Goal: Check status: Check status

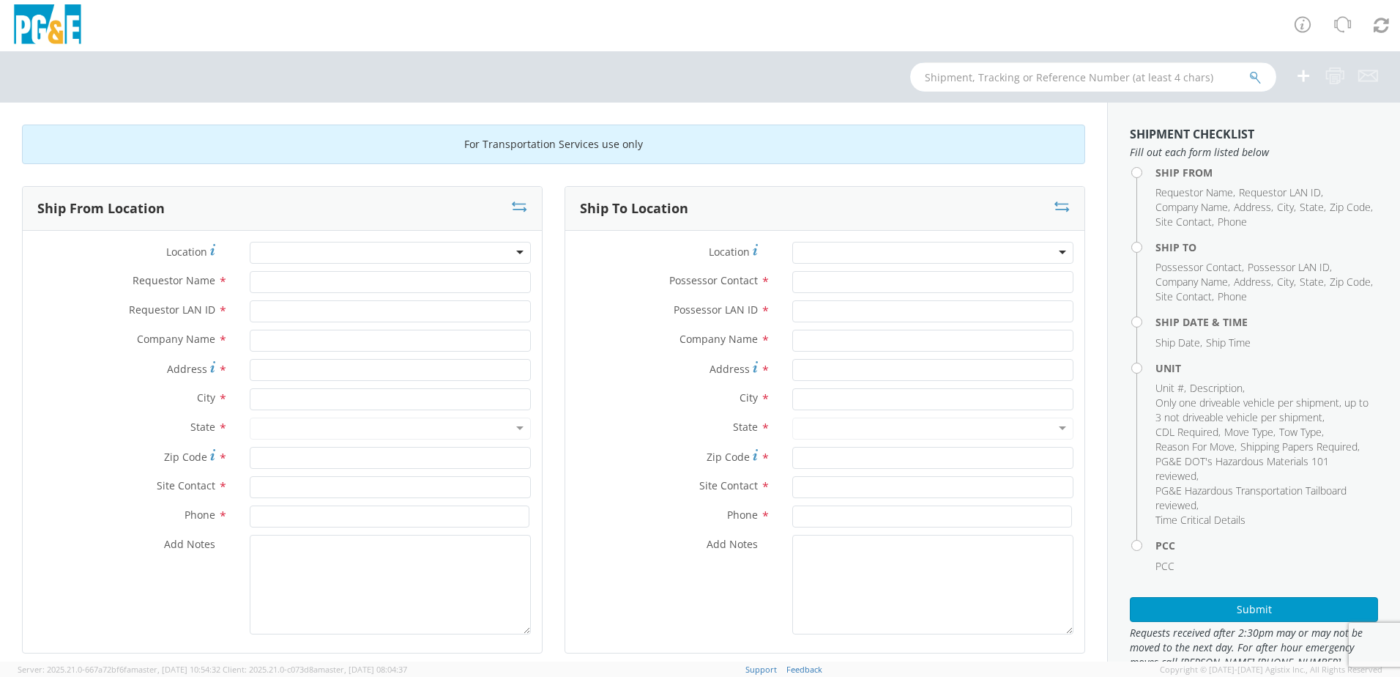
click at [1044, 75] on input "text" at bounding box center [1093, 76] width 366 height 29
type input "b27110"
click at [1260, 82] on icon "submit" at bounding box center [1255, 77] width 12 height 13
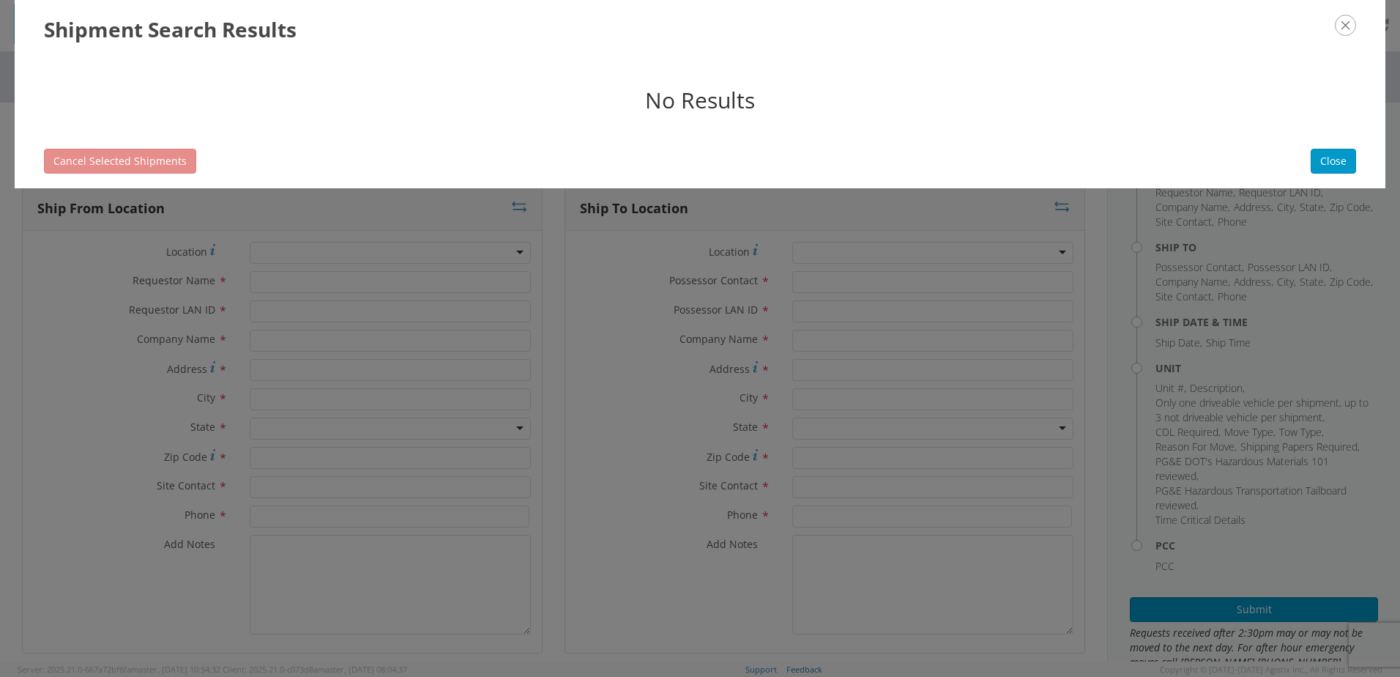
click at [1344, 28] on icon "button" at bounding box center [1345, 25] width 21 height 21
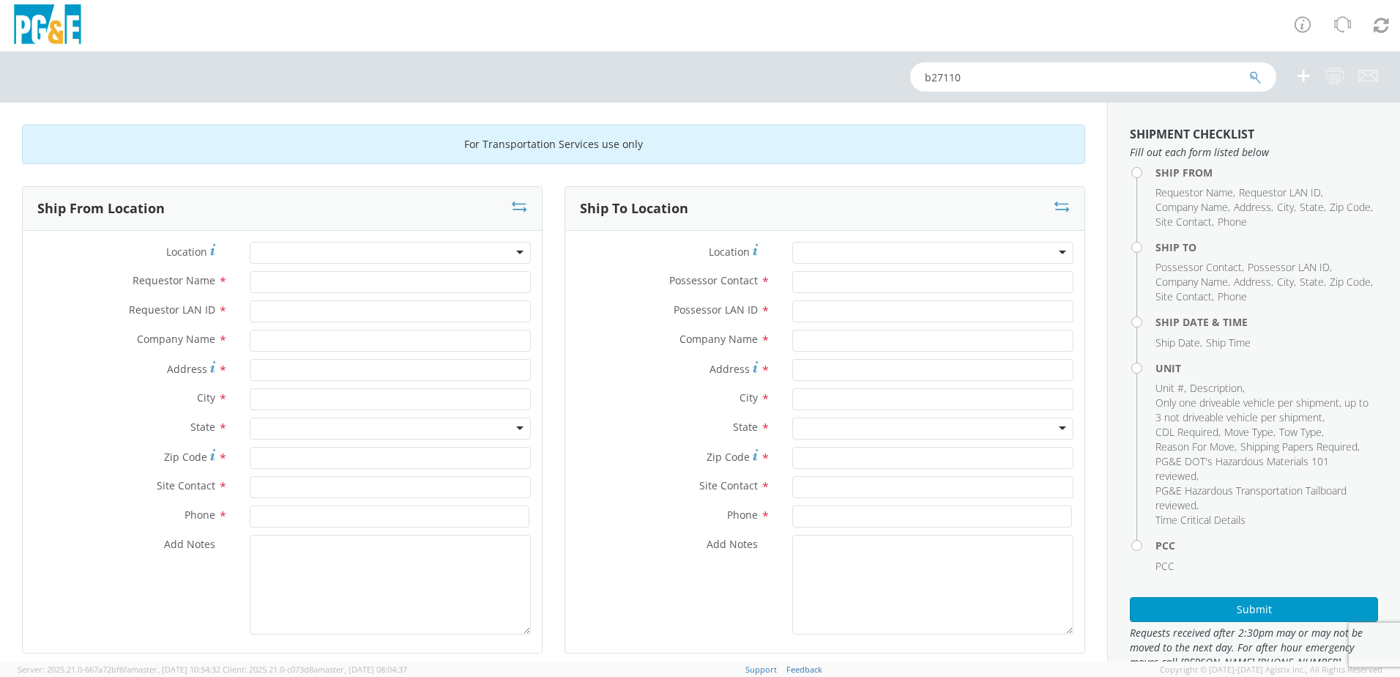
click at [1256, 71] on icon "submit" at bounding box center [1255, 77] width 12 height 13
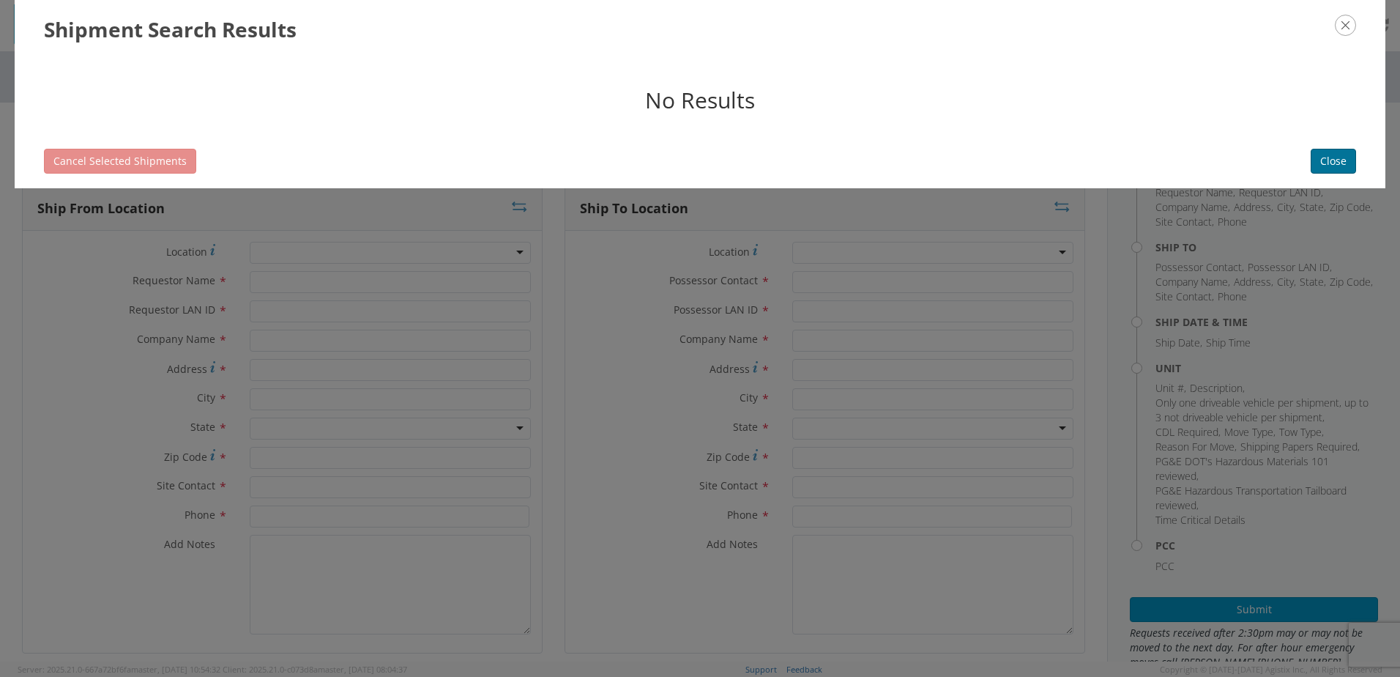
click at [1325, 160] on button "Close" at bounding box center [1333, 161] width 45 height 25
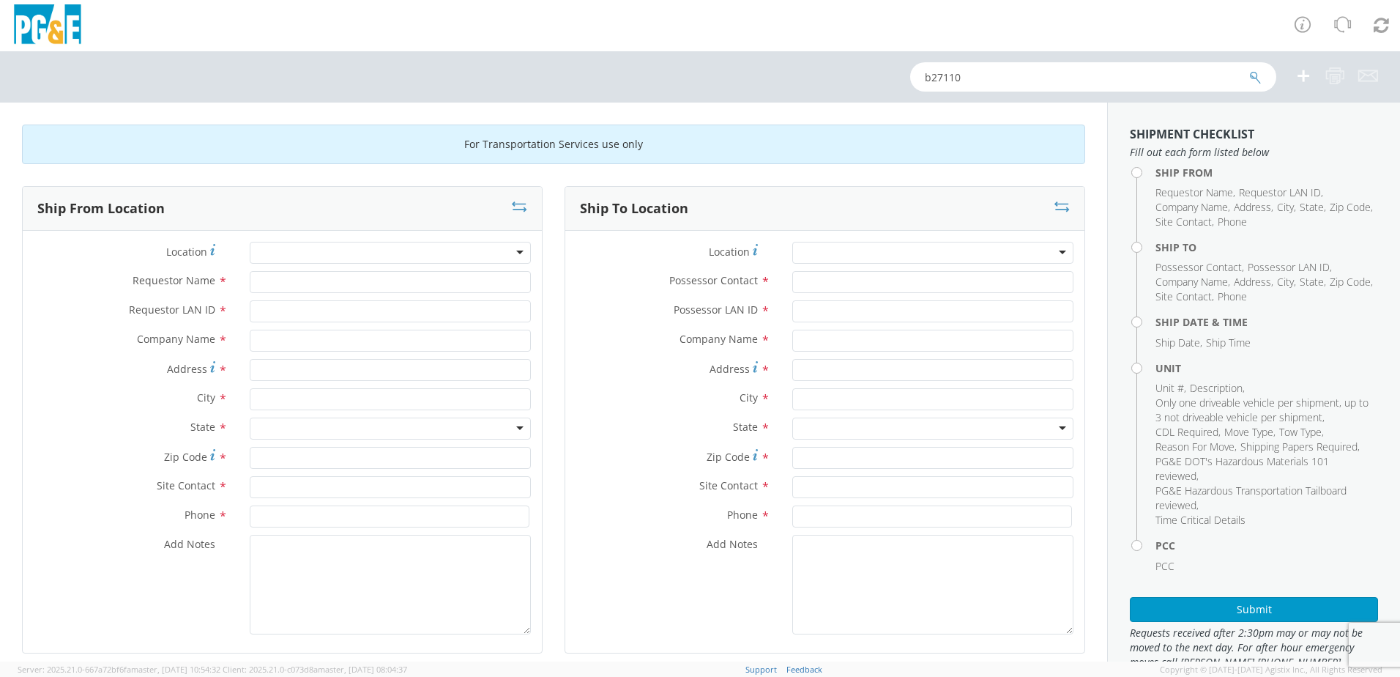
click at [1252, 81] on icon "submit" at bounding box center [1255, 77] width 12 height 13
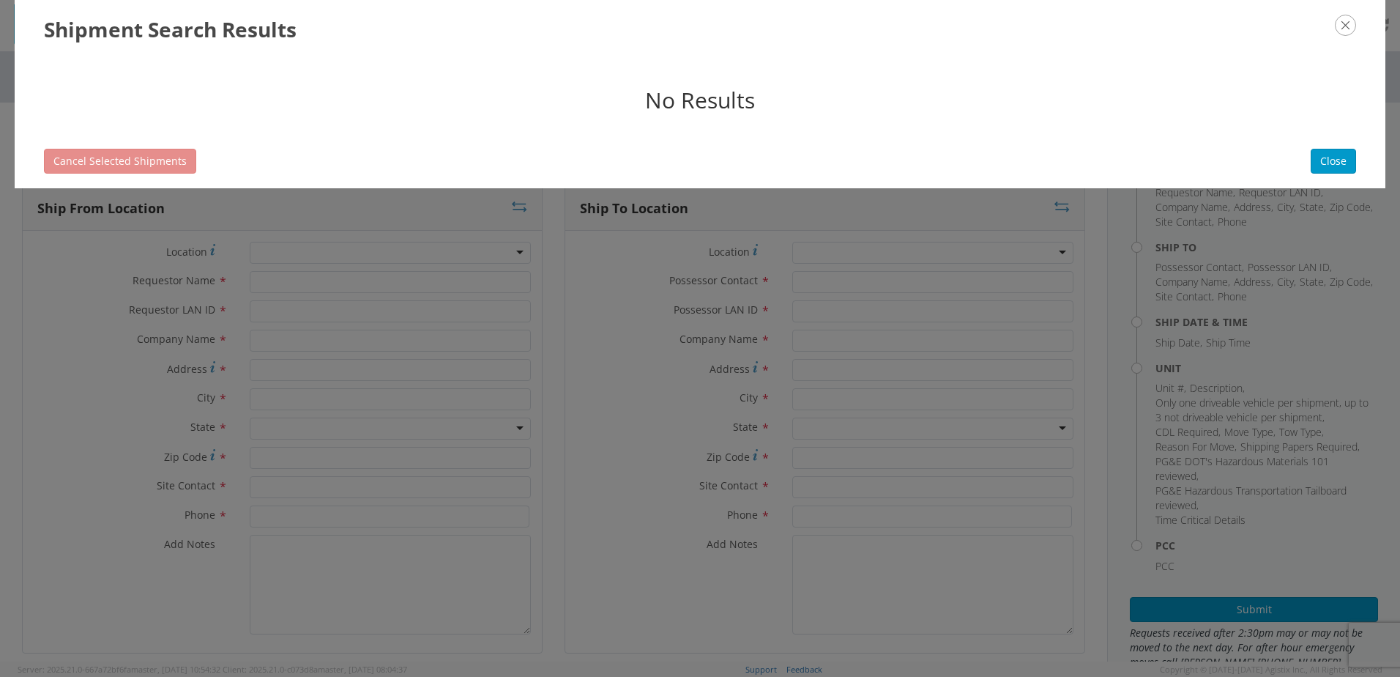
drag, startPoint x: 1352, startPoint y: 25, endPoint x: 1334, endPoint y: 23, distance: 18.4
click at [1347, 24] on icon "button" at bounding box center [1345, 25] width 21 height 21
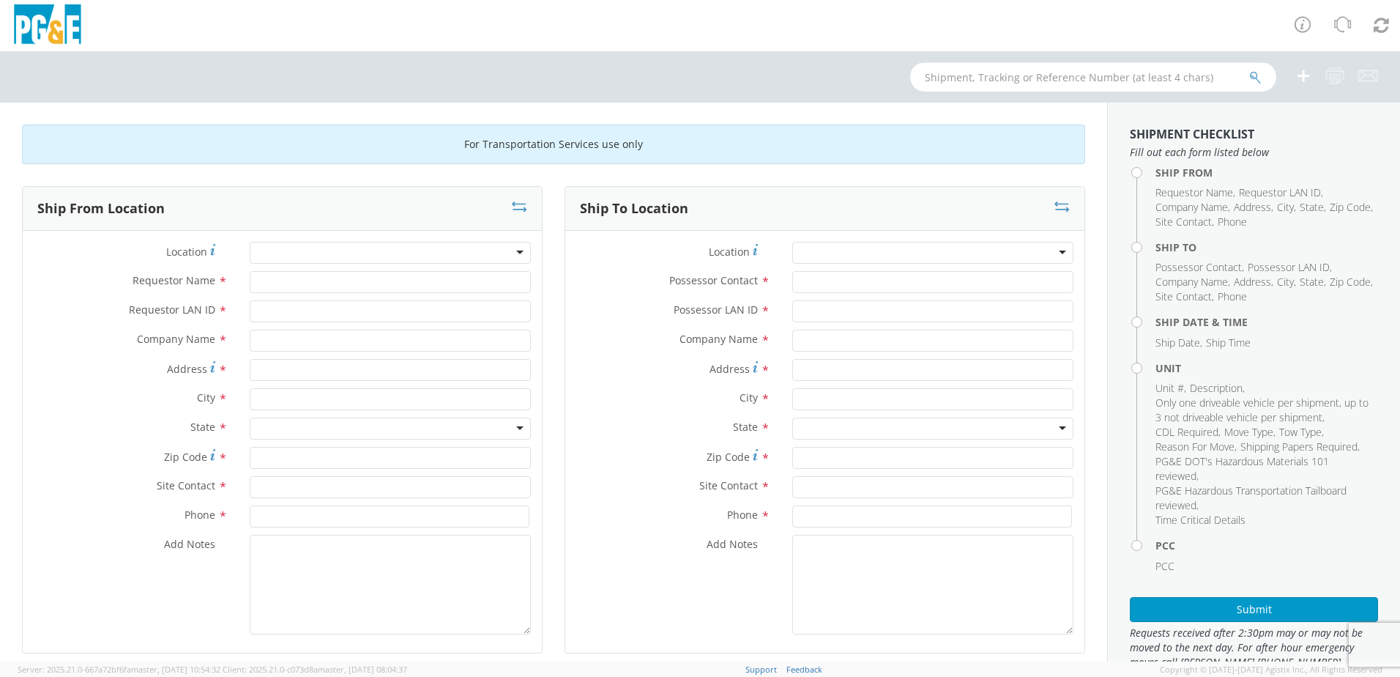
click at [1008, 71] on input "text" at bounding box center [1093, 76] width 366 height 29
click at [1249, 70] on button "submit" at bounding box center [1255, 79] width 12 height 18
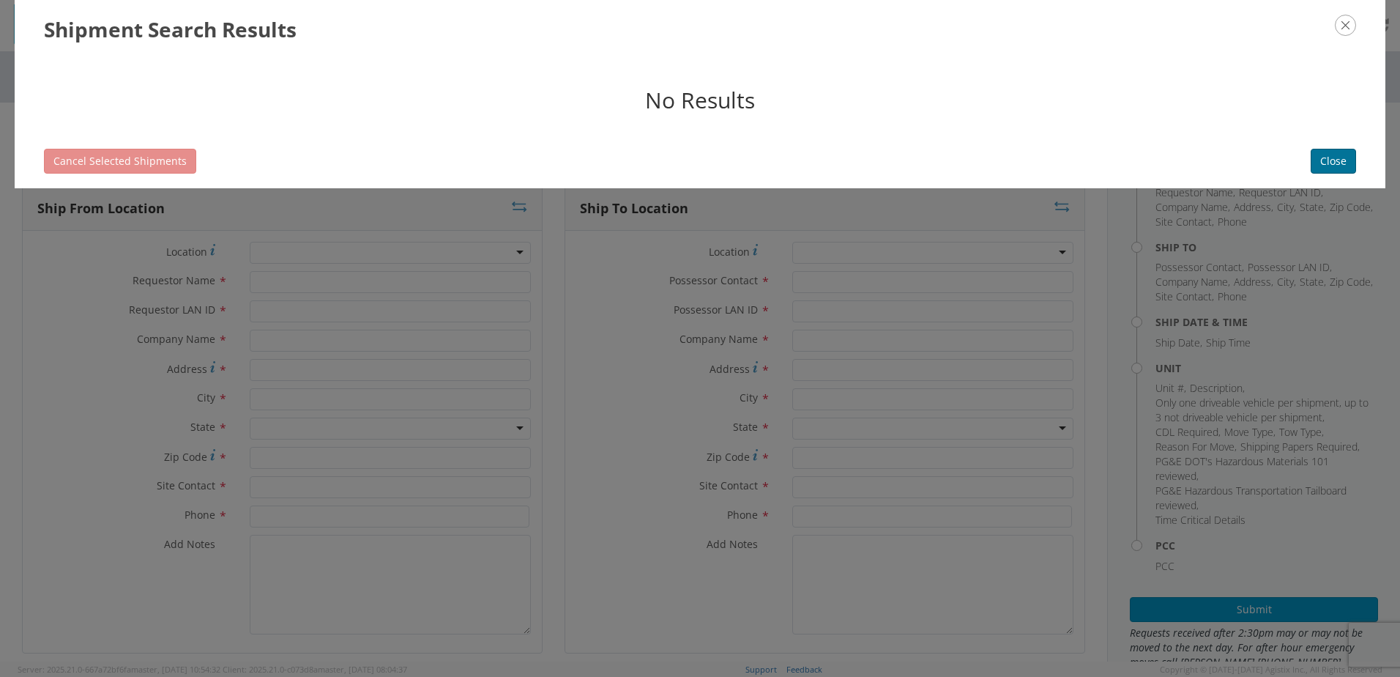
click at [1324, 165] on button "Close" at bounding box center [1333, 161] width 45 height 25
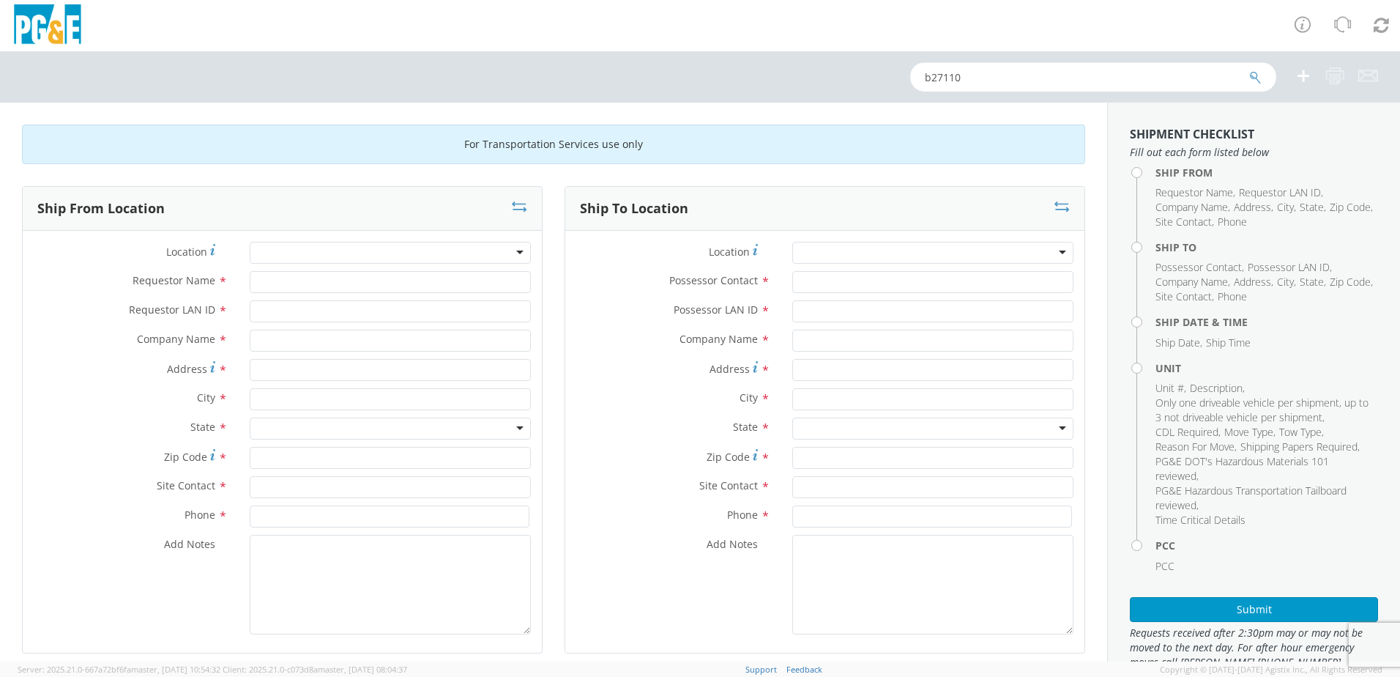
click at [1248, 79] on input "b27110" at bounding box center [1093, 76] width 366 height 29
click at [1258, 76] on icon "submit" at bounding box center [1255, 77] width 12 height 13
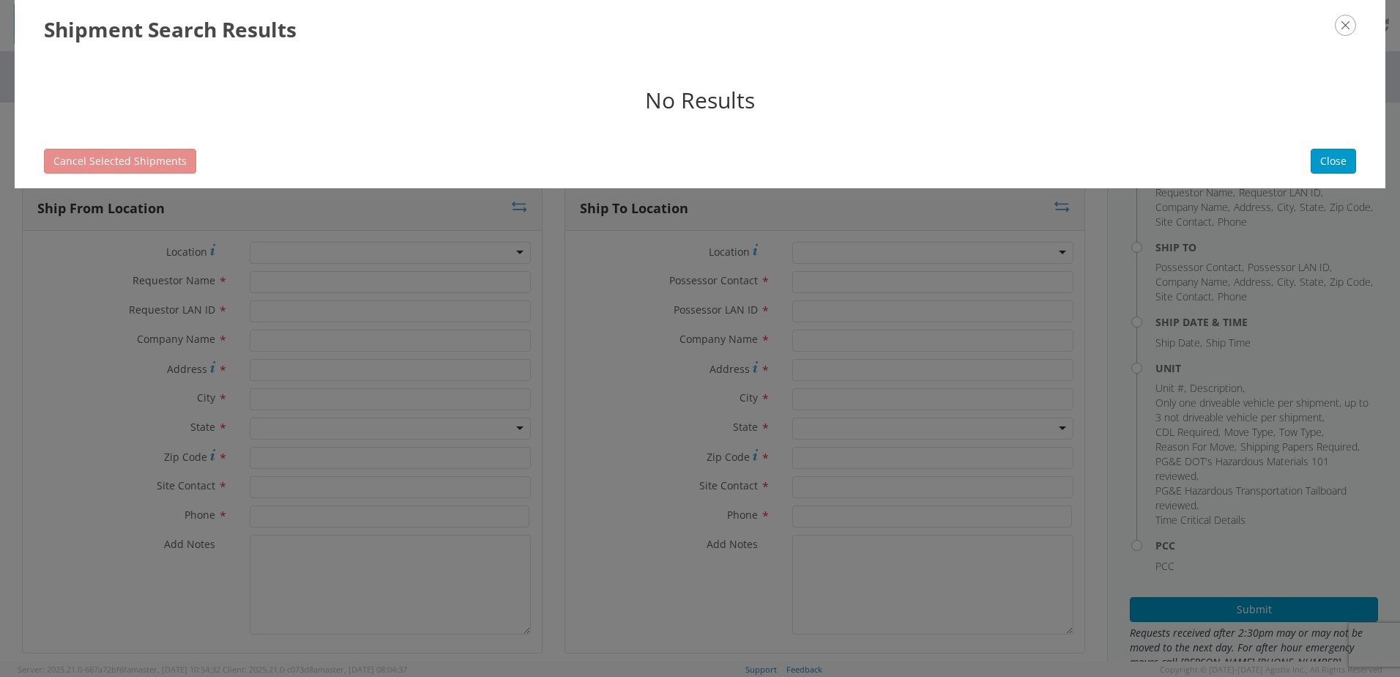
click at [1348, 33] on icon "button" at bounding box center [1345, 25] width 21 height 21
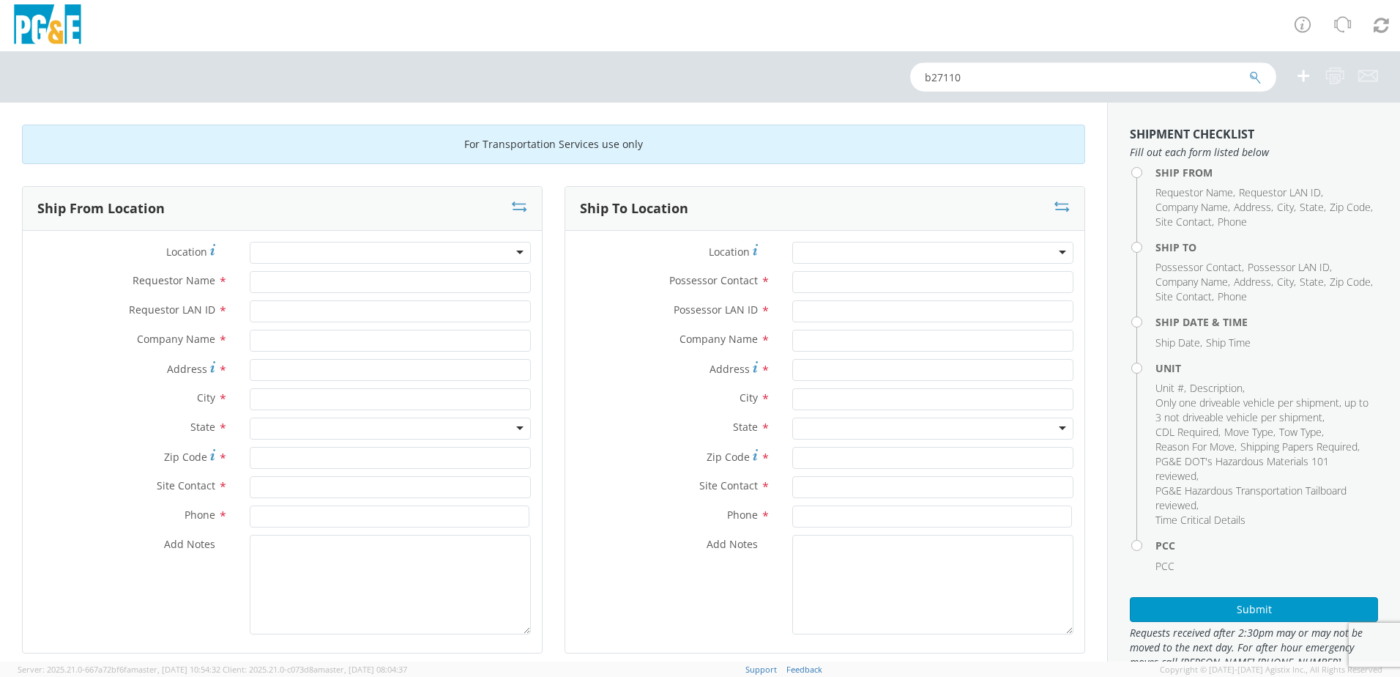
click at [933, 81] on input "b27110" at bounding box center [1093, 76] width 366 height 29
type input "27110"
click at [1249, 70] on button "submit" at bounding box center [1255, 79] width 12 height 18
click at [999, 75] on input "text" at bounding box center [1093, 76] width 366 height 29
type input "b277"
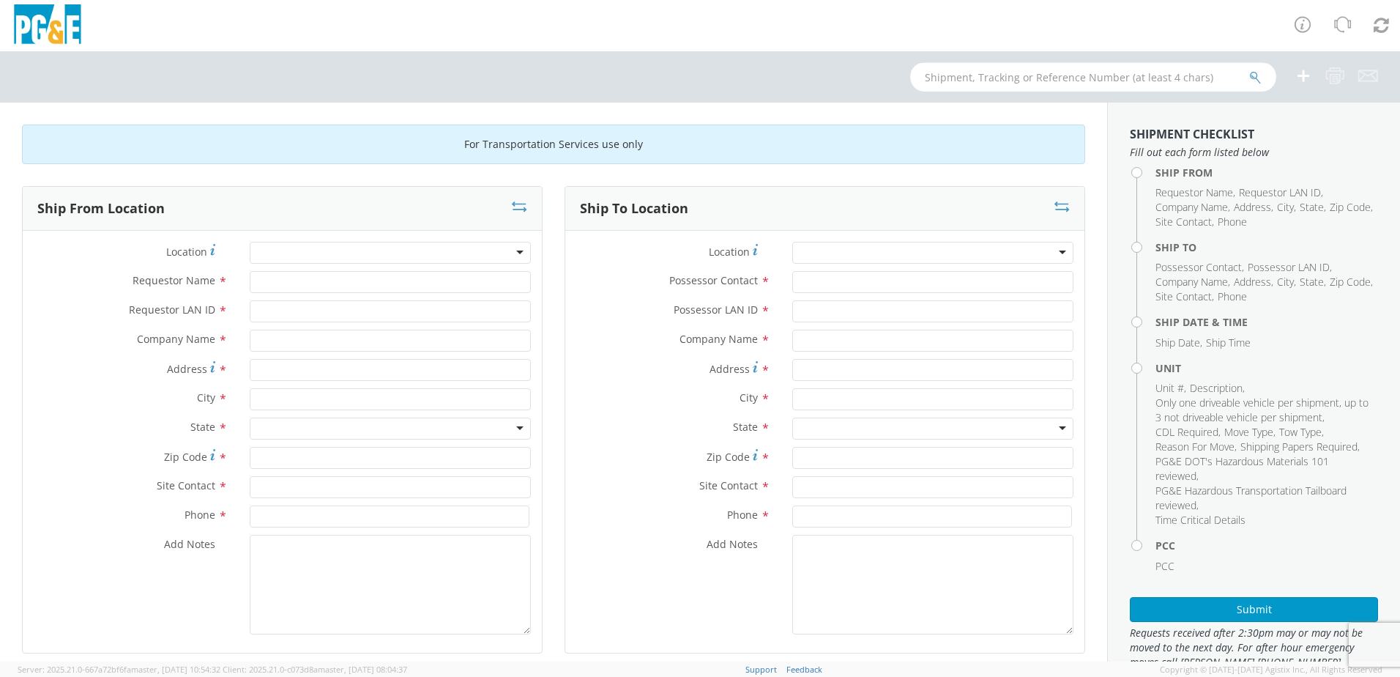
click at [1013, 74] on input "text" at bounding box center [1093, 76] width 366 height 29
click at [1249, 70] on button "submit" at bounding box center [1255, 79] width 12 height 18
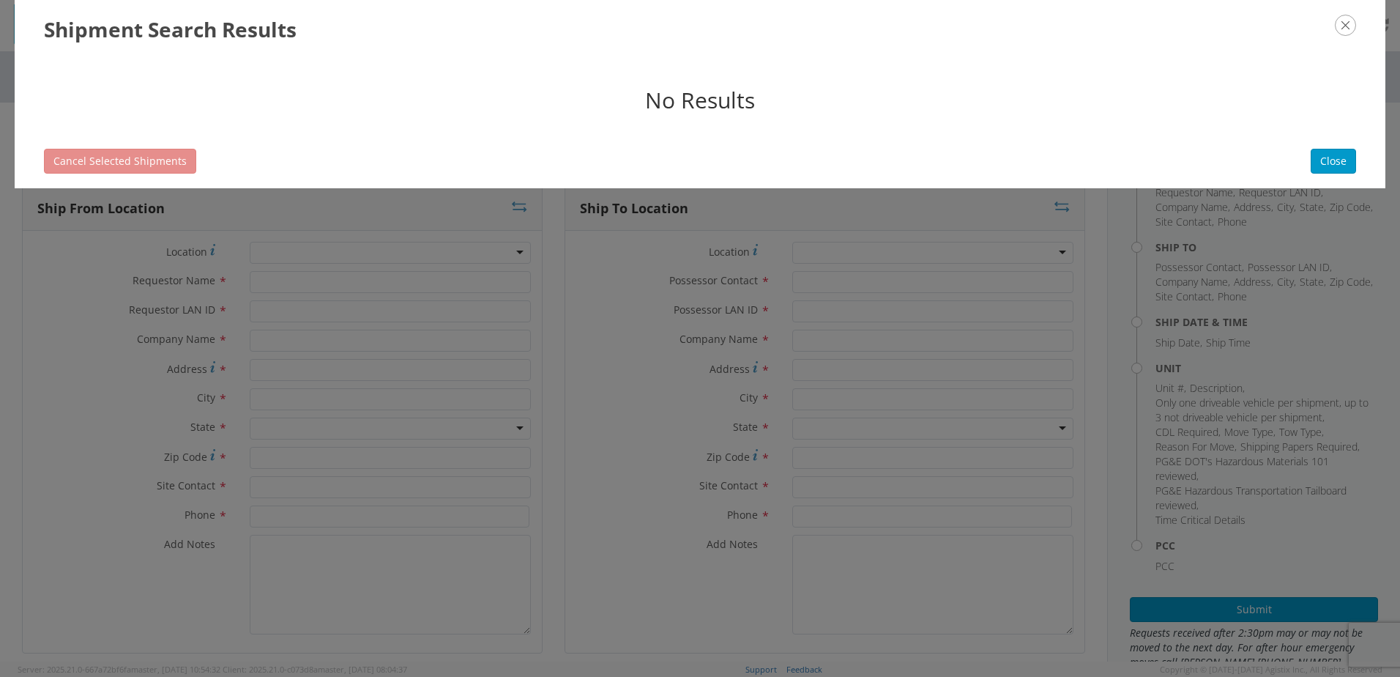
click at [1339, 29] on icon "button" at bounding box center [1345, 25] width 21 height 21
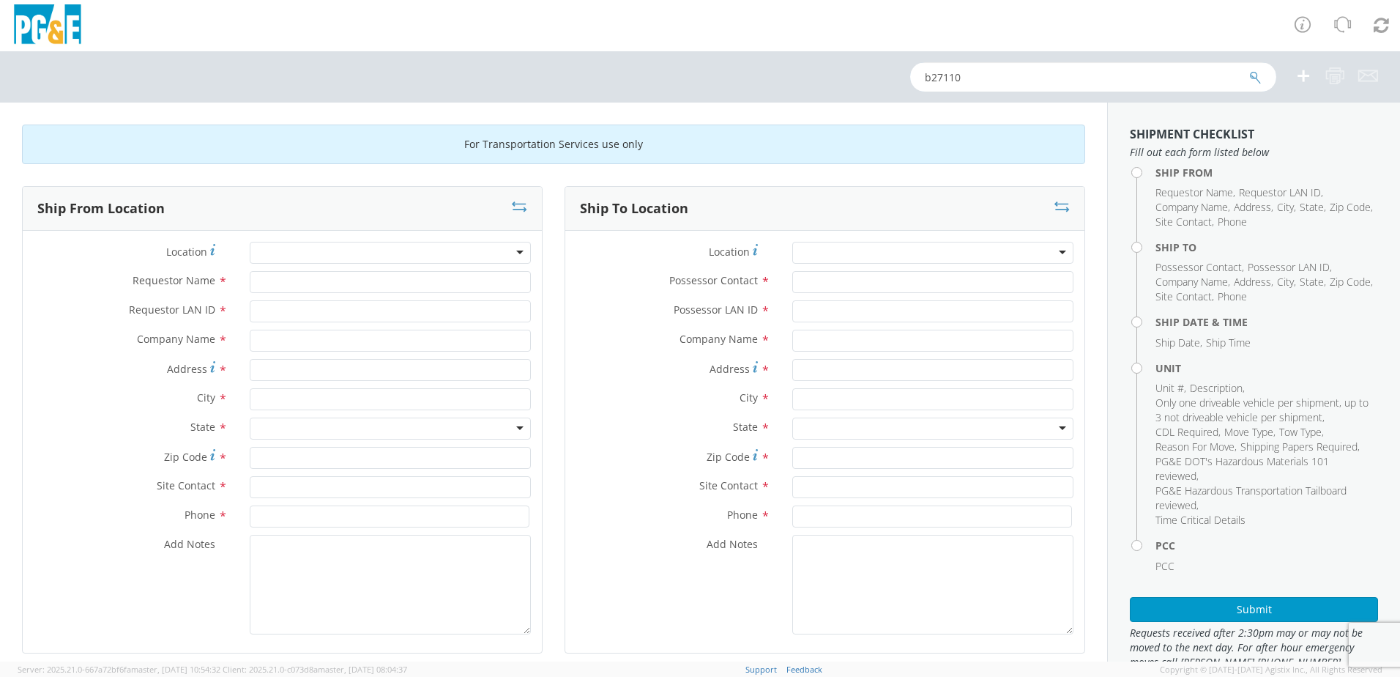
click at [930, 78] on input "b27110" at bounding box center [1093, 76] width 366 height 29
type input "27110"
click at [1249, 70] on button "submit" at bounding box center [1255, 79] width 12 height 18
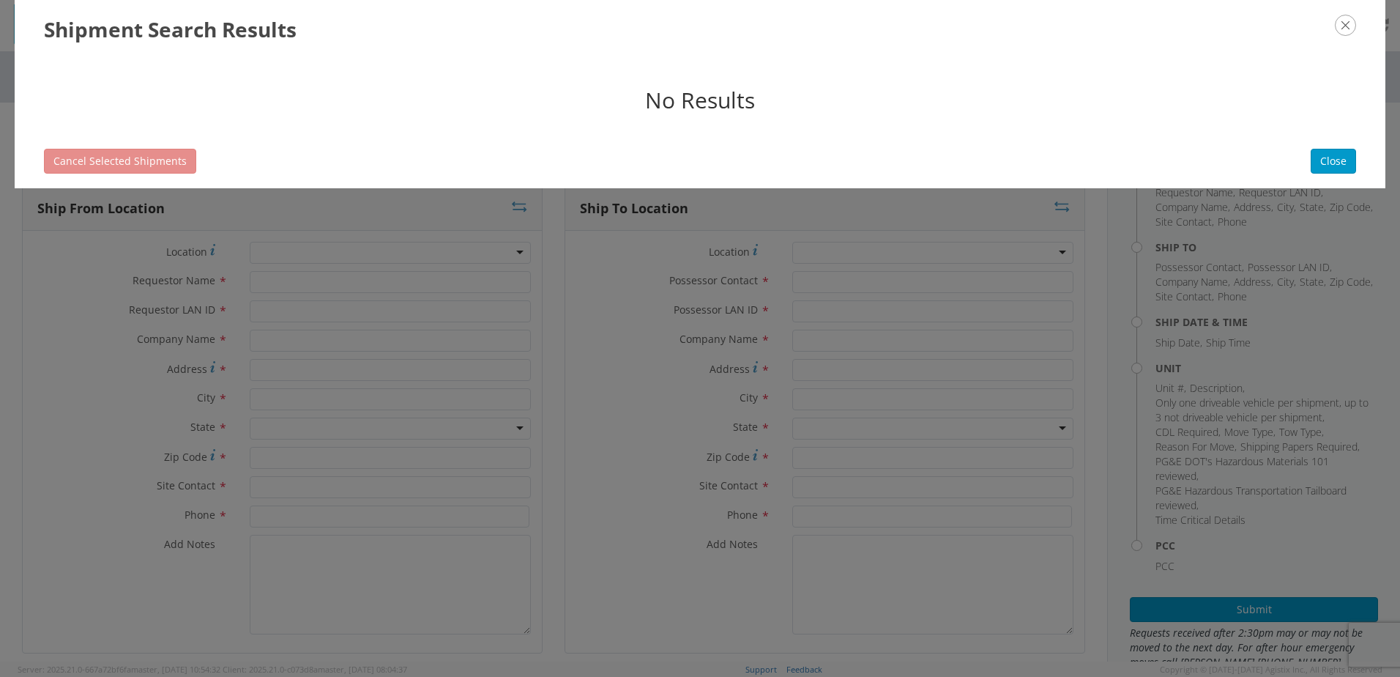
click at [1343, 25] on icon "button" at bounding box center [1345, 25] width 21 height 21
